Goal: Information Seeking & Learning: Learn about a topic

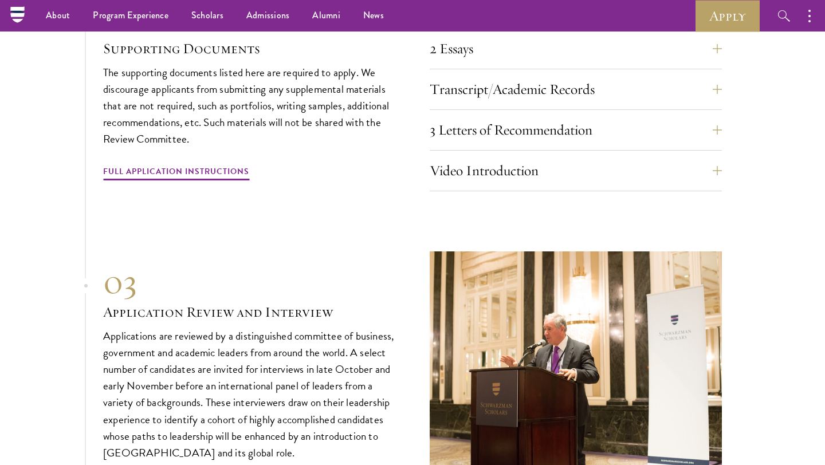
scroll to position [3674, 0]
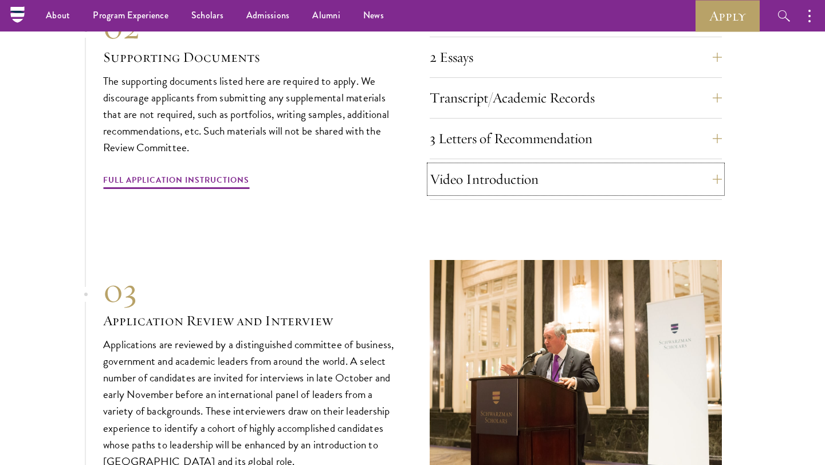
click at [439, 189] on button "Video Introduction" at bounding box center [576, 180] width 292 height 28
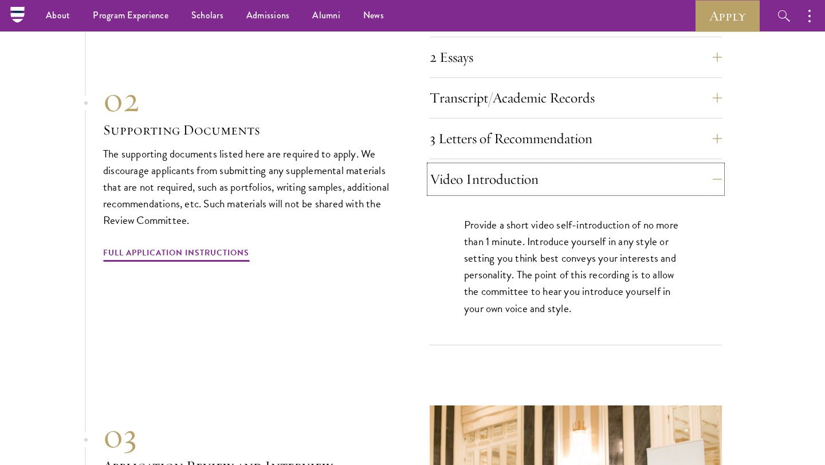
click at [439, 189] on button "Video Introduction" at bounding box center [576, 180] width 292 height 28
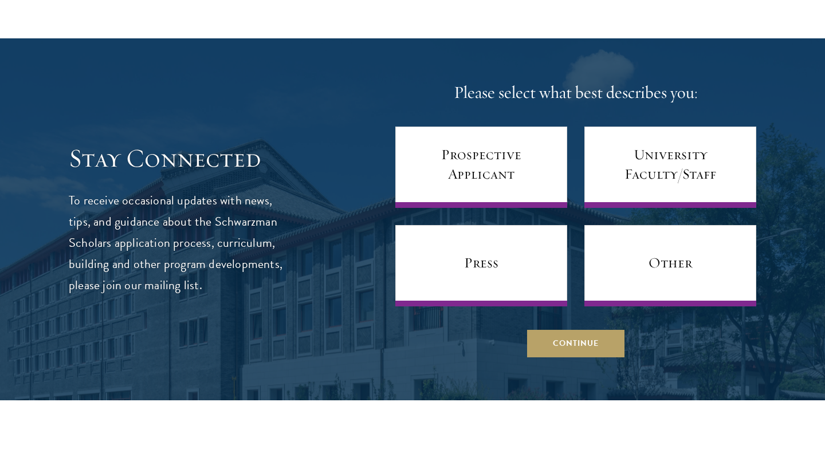
scroll to position [4483, 0]
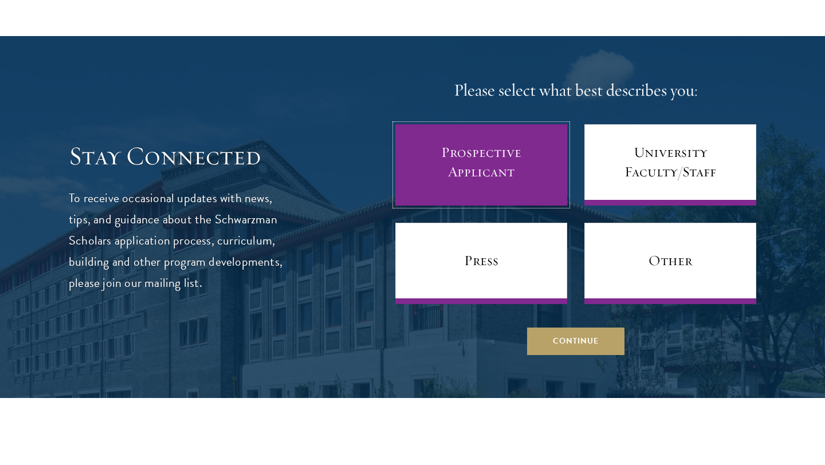
click at [453, 154] on link "Prospective Applicant" at bounding box center [481, 164] width 172 height 81
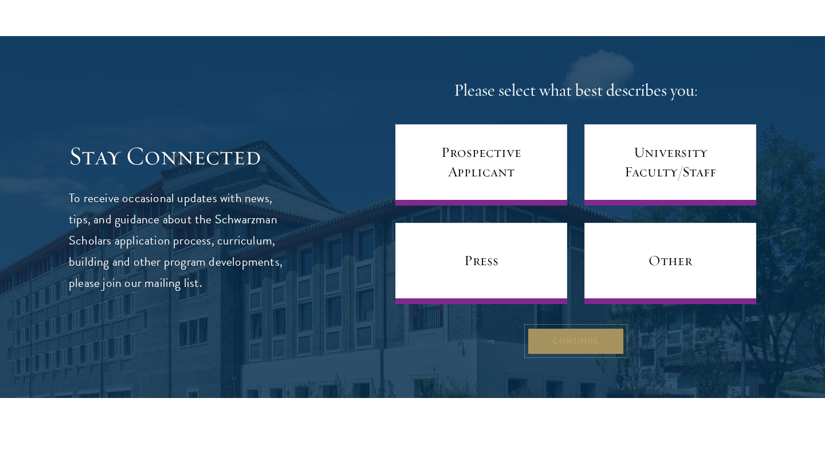
click at [593, 346] on button "Continue" at bounding box center [575, 341] width 97 height 28
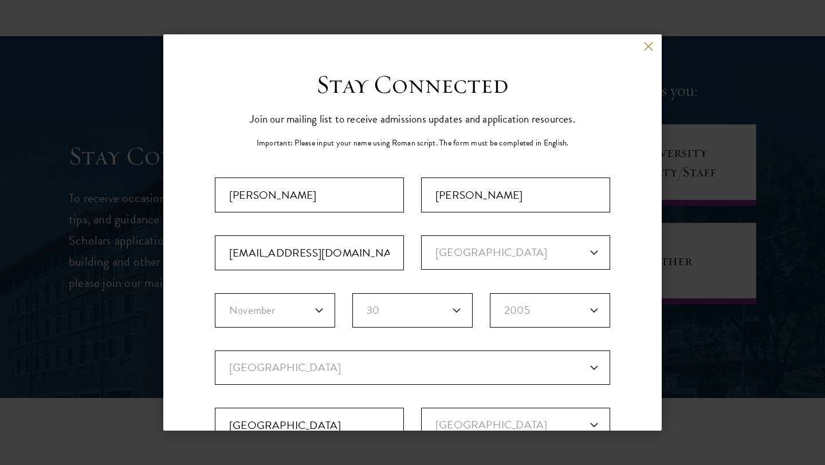
click at [651, 51] on div "Back" at bounding box center [412, 55] width 499 height 28
click at [648, 45] on button at bounding box center [649, 46] width 10 height 10
